Goal: Find specific page/section: Find specific page/section

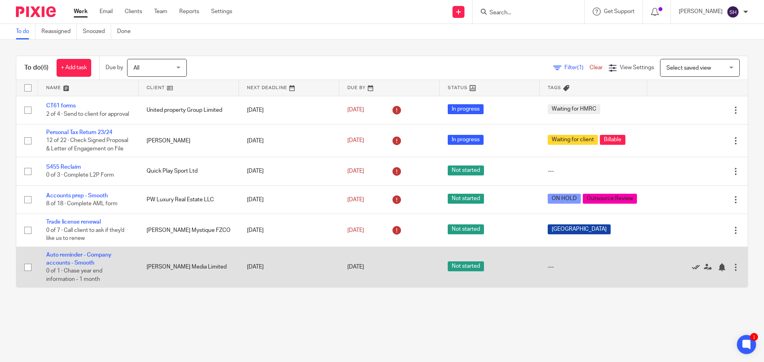
click at [692, 271] on icon at bounding box center [696, 268] width 8 height 8
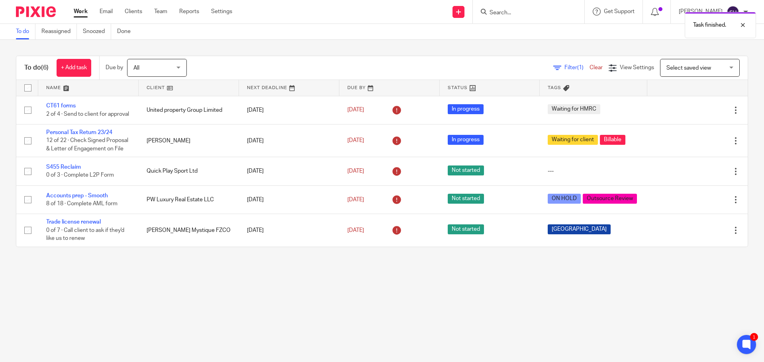
click at [168, 301] on main "To do Reassigned Snoozed Done To do (6) + Add task Due by All All Today Tomorro…" at bounding box center [382, 181] width 764 height 362
click at [511, 23] on body "Work Email Clients Team Reports Settings Work Email Clients Team Reports Settin…" at bounding box center [382, 181] width 764 height 362
click at [495, 16] on input "Search" at bounding box center [525, 13] width 72 height 7
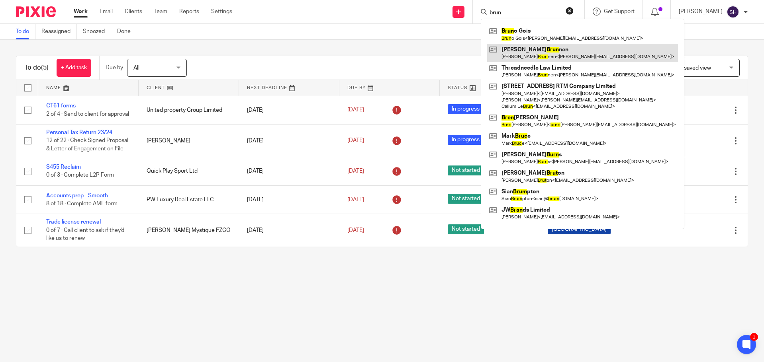
type input "brun"
click at [571, 57] on link at bounding box center [582, 53] width 191 height 18
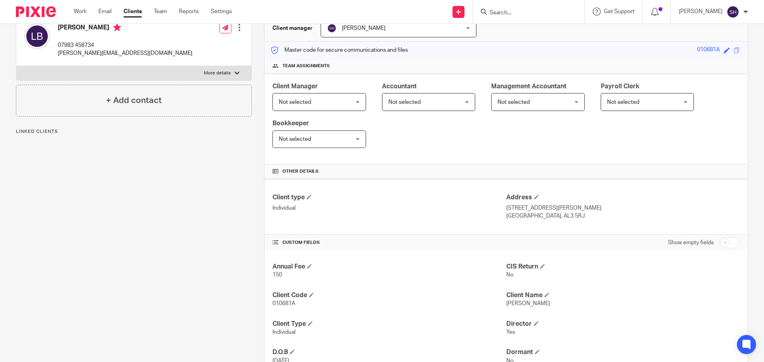
scroll to position [119, 0]
